Goal: Navigation & Orientation: Find specific page/section

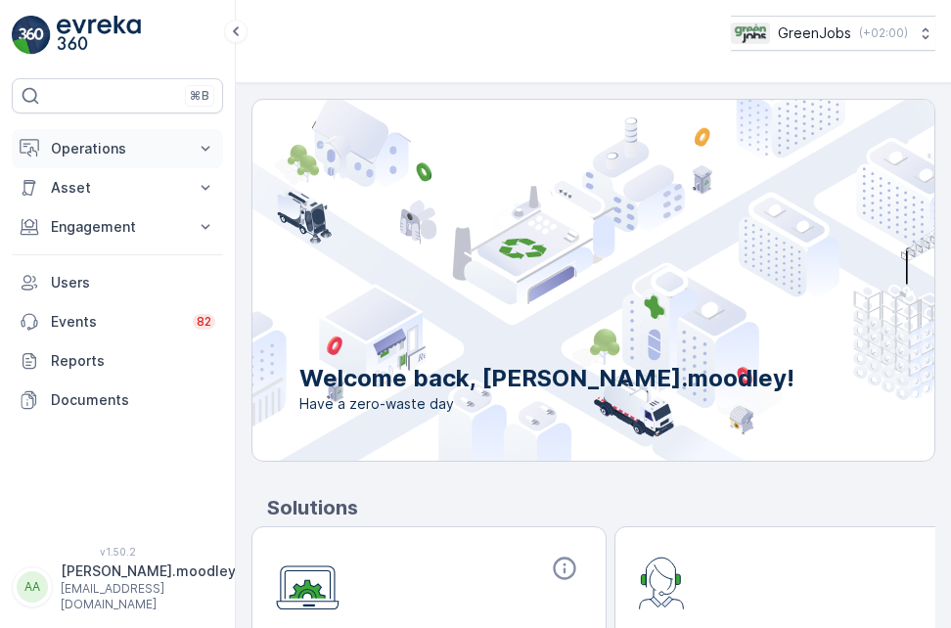
click at [201, 152] on icon at bounding box center [206, 149] width 20 height 20
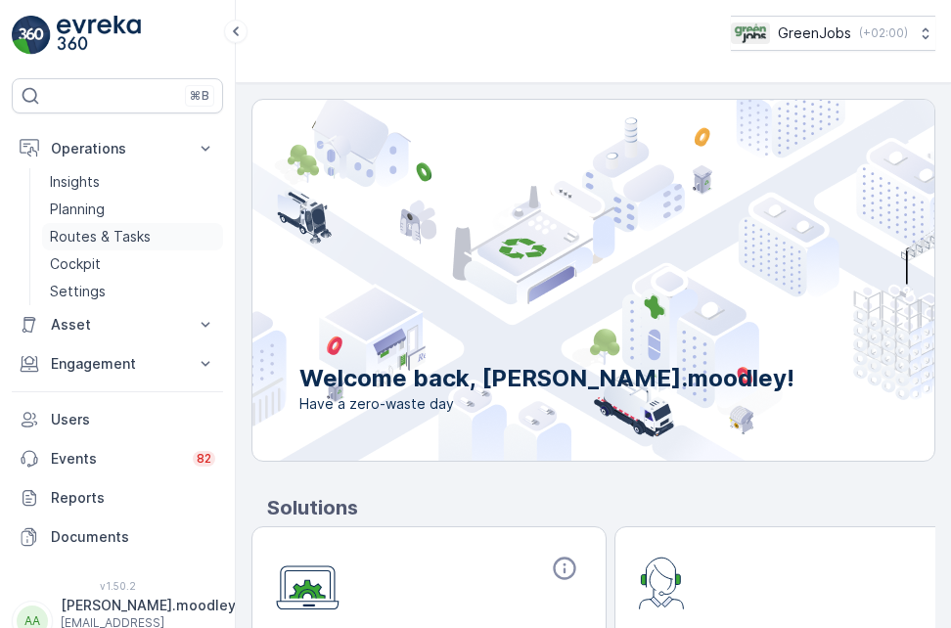
click at [126, 236] on p "Routes & Tasks" at bounding box center [100, 237] width 101 height 20
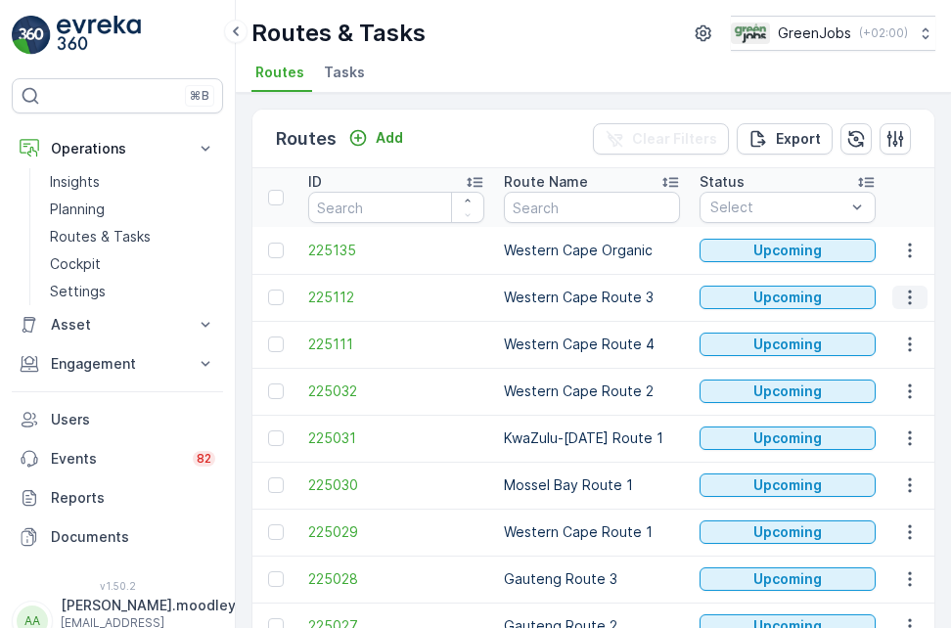
click at [900, 291] on icon "button" at bounding box center [910, 298] width 20 height 20
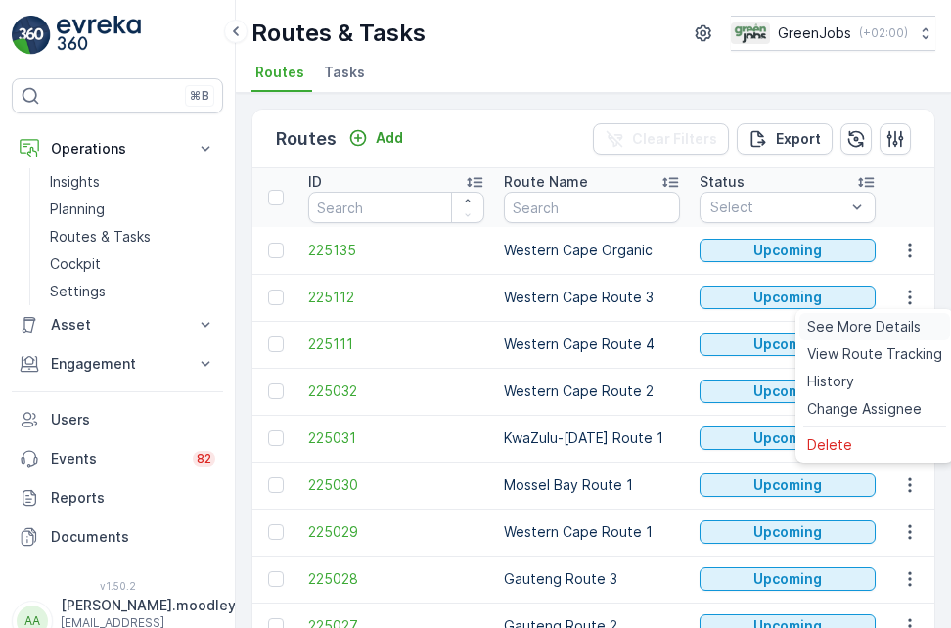
click at [869, 320] on span "See More Details" at bounding box center [863, 327] width 113 height 20
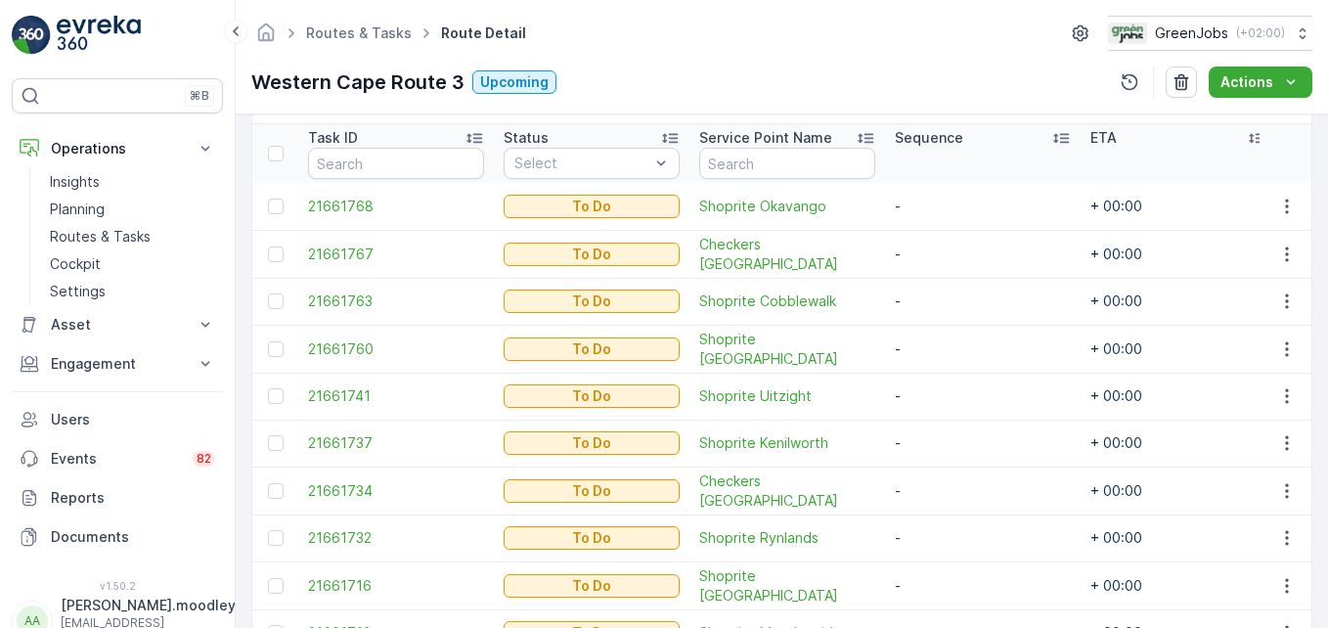
scroll to position [521, 0]
